Goal: Information Seeking & Learning: Learn about a topic

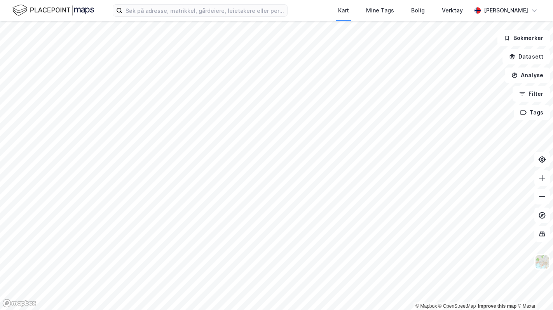
click at [224, 18] on div "Kart Mine Tags Bolig Verktøy [PERSON_NAME]" at bounding box center [276, 10] width 553 height 21
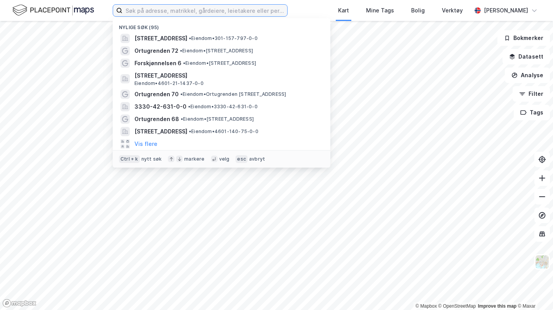
click at [215, 14] on input at bounding box center [204, 11] width 165 height 12
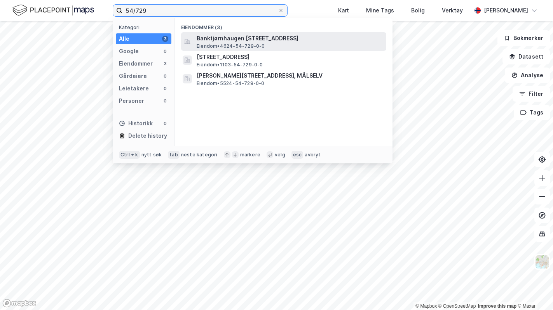
type input "54/729"
click at [307, 41] on span "Banktjørnhaugen [STREET_ADDRESS]" at bounding box center [290, 38] width 186 height 9
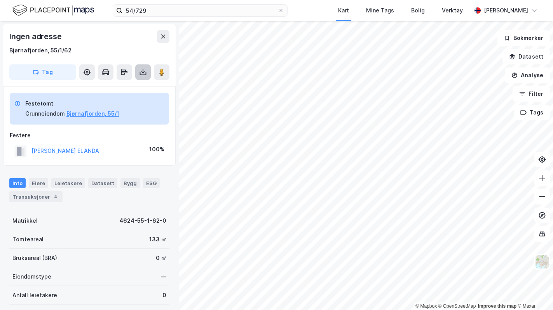
click at [141, 70] on icon at bounding box center [143, 72] width 8 height 8
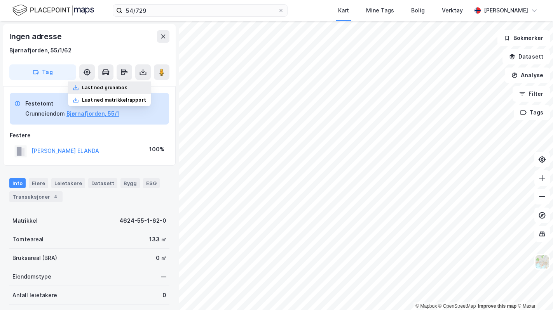
click at [107, 87] on div "Last ned grunnbok" at bounding box center [104, 88] width 45 height 6
drag, startPoint x: 119, startPoint y: 153, endPoint x: 118, endPoint y: 98, distance: 55.9
click at [119, 152] on div "[PERSON_NAME] ELANDA 100%" at bounding box center [89, 151] width 159 height 16
click at [38, 188] on div "Eiere" at bounding box center [38, 183] width 19 height 10
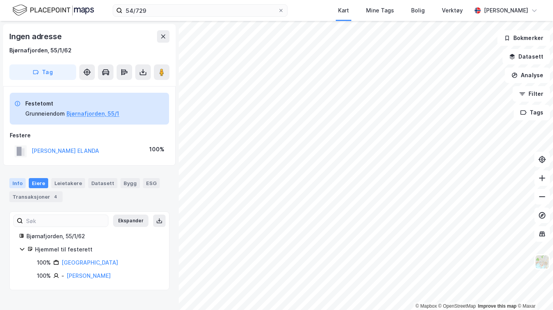
click at [19, 184] on div "Info" at bounding box center [17, 183] width 16 height 10
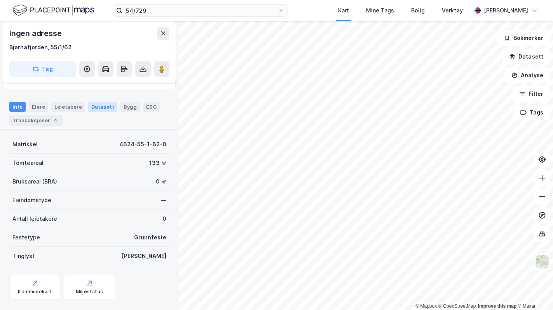
scroll to position [91, 0]
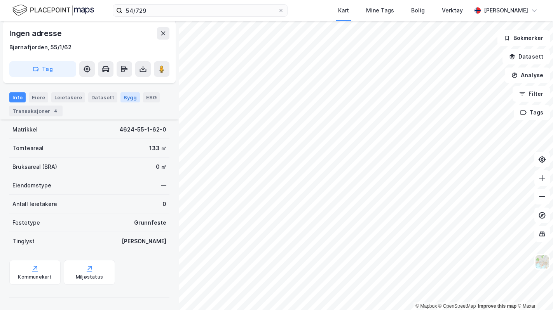
click at [121, 97] on div "Bygg" at bounding box center [129, 97] width 19 height 10
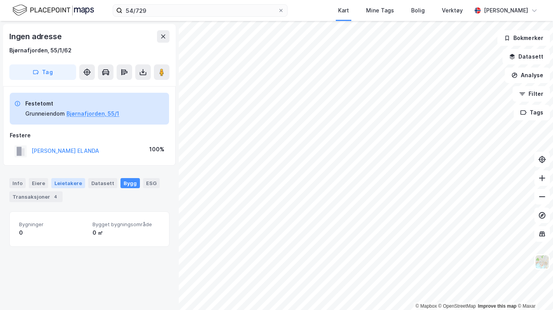
click at [61, 186] on div "Leietakere" at bounding box center [68, 183] width 34 height 10
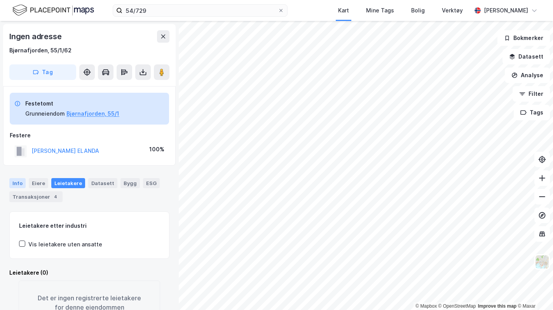
click at [19, 186] on div "Info" at bounding box center [17, 183] width 16 height 10
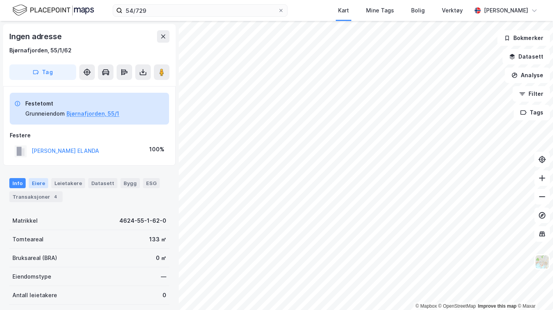
click at [43, 183] on div "Eiere" at bounding box center [38, 183] width 19 height 10
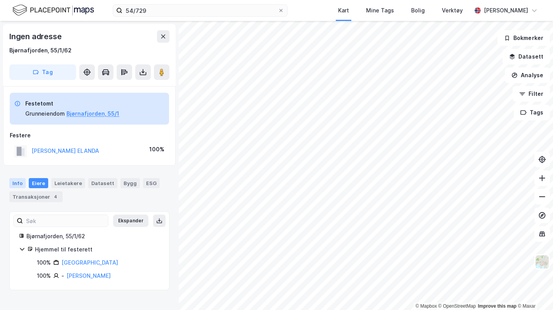
click at [14, 183] on div "Info" at bounding box center [17, 183] width 16 height 10
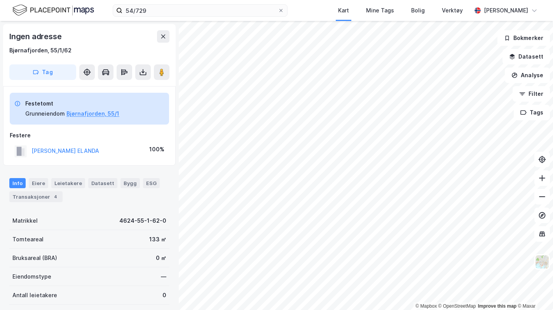
drag, startPoint x: 44, startPoint y: 194, endPoint x: 21, endPoint y: 182, distance: 25.7
click at [42, 193] on div "Transaksjoner 4" at bounding box center [35, 197] width 53 height 11
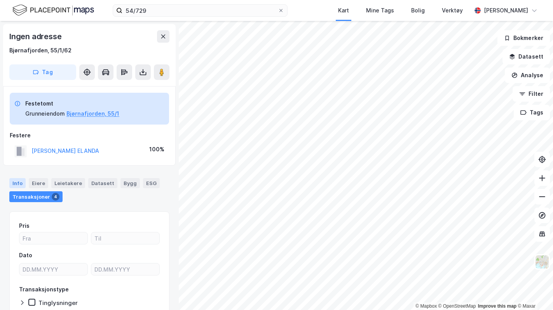
click at [16, 181] on div "Info" at bounding box center [17, 183] width 16 height 10
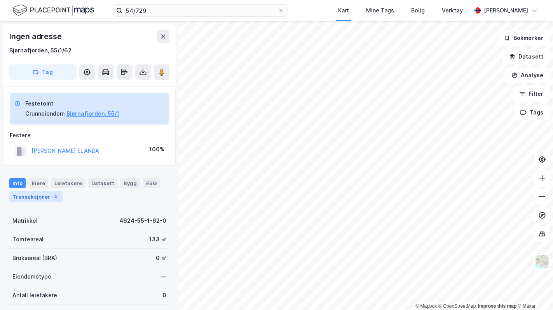
click at [43, 196] on div "Transaksjoner 4" at bounding box center [35, 197] width 53 height 11
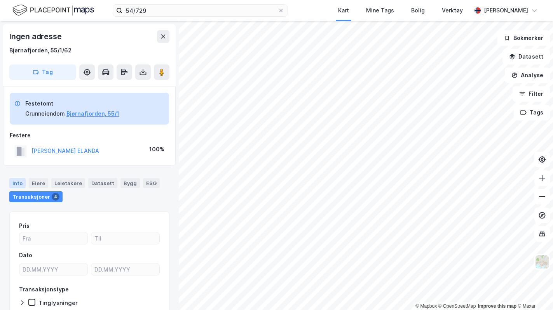
click at [12, 187] on div "Info" at bounding box center [17, 183] width 16 height 10
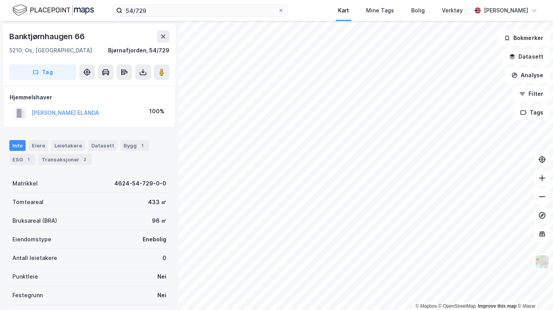
scroll to position [3, 0]
